Goal: Task Accomplishment & Management: Manage account settings

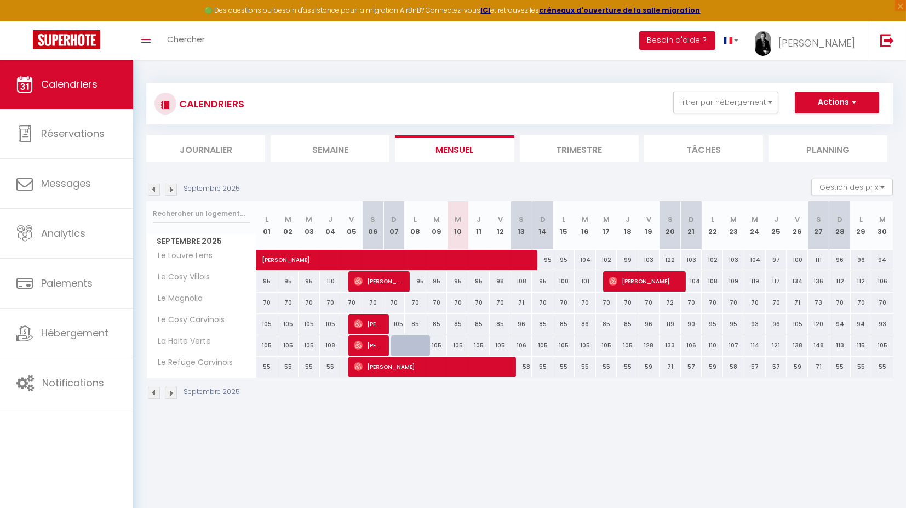
click at [171, 190] on img at bounding box center [171, 190] width 12 height 12
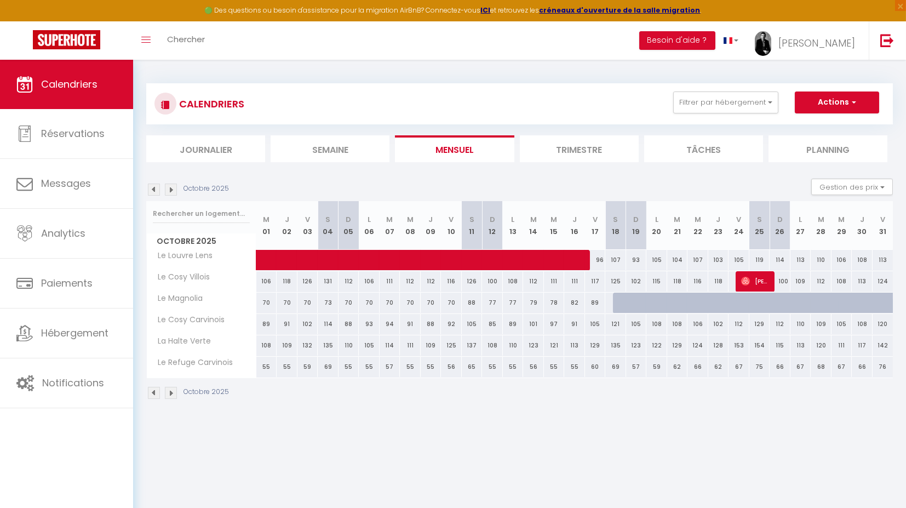
click at [153, 389] on img at bounding box center [154, 393] width 12 height 12
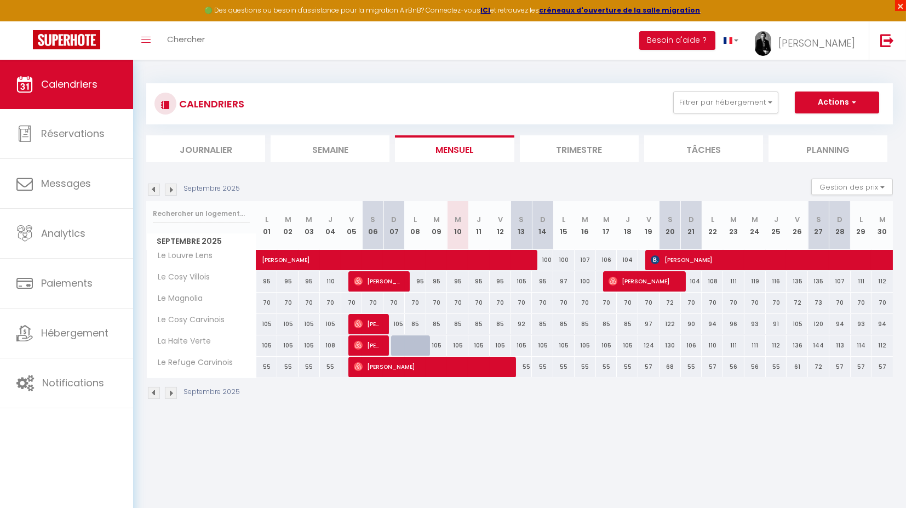
click at [901, 9] on span "×" at bounding box center [900, 5] width 11 height 11
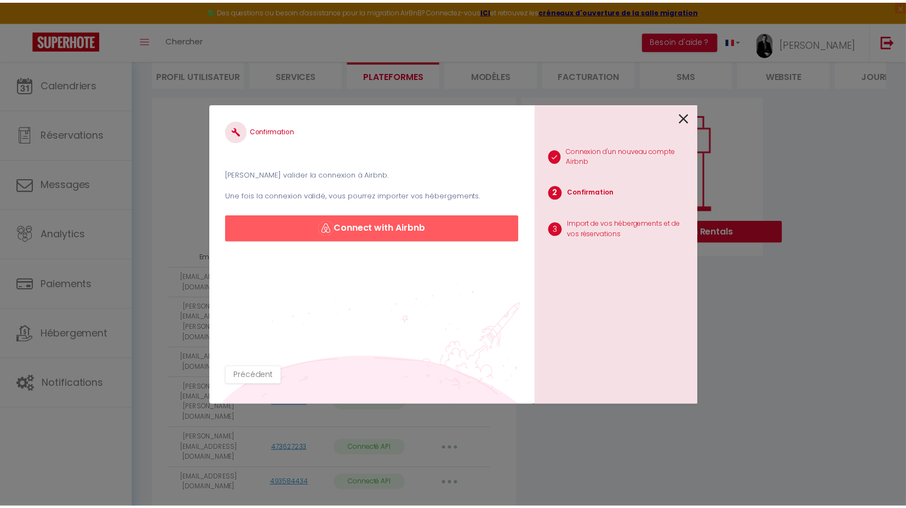
scroll to position [83, 0]
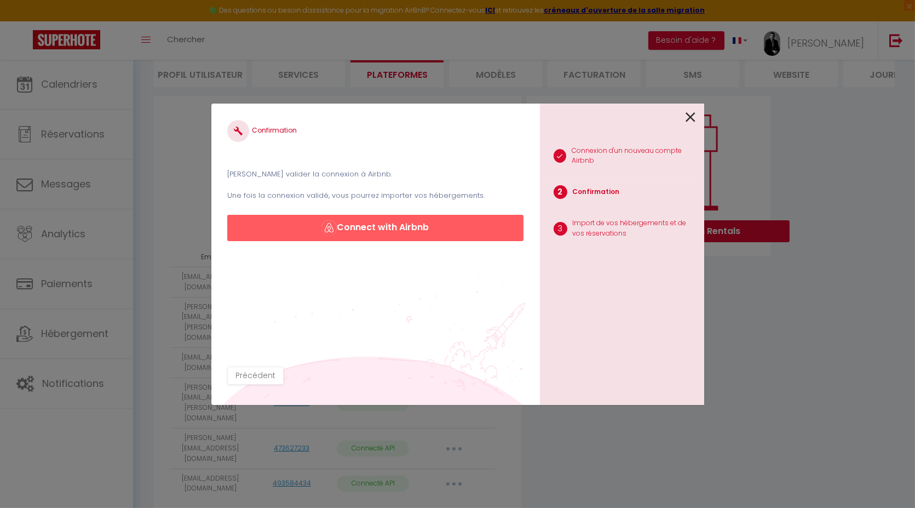
click at [691, 115] on icon at bounding box center [691, 117] width 10 height 16
